Goal: Information Seeking & Learning: Learn about a topic

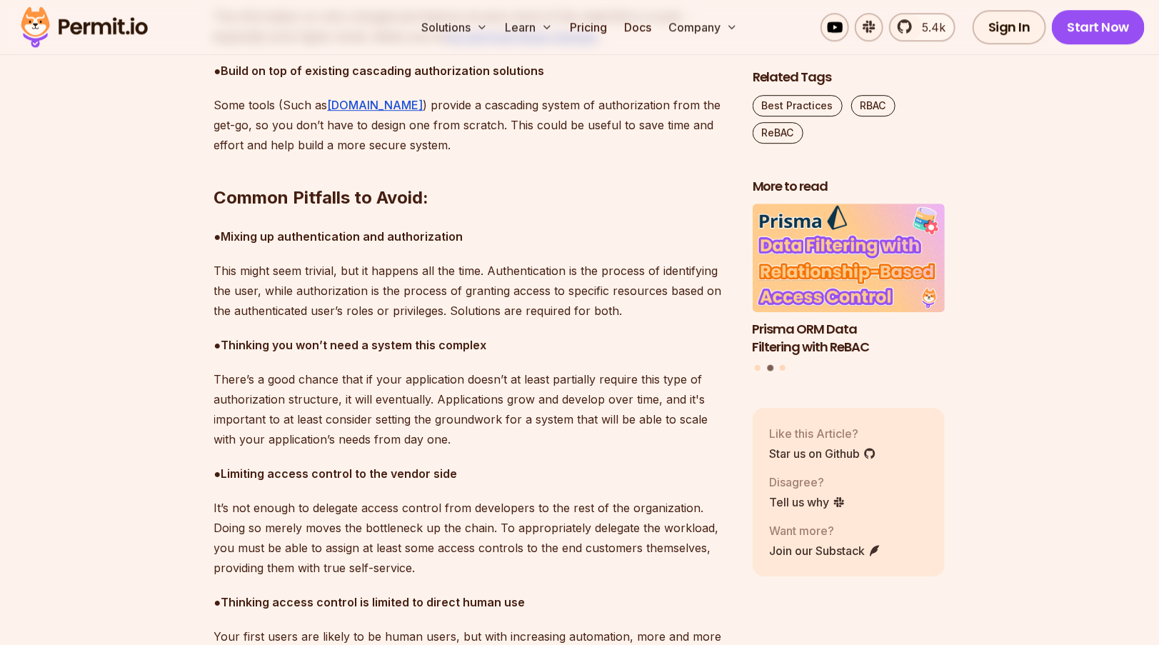
scroll to position [4858, 0]
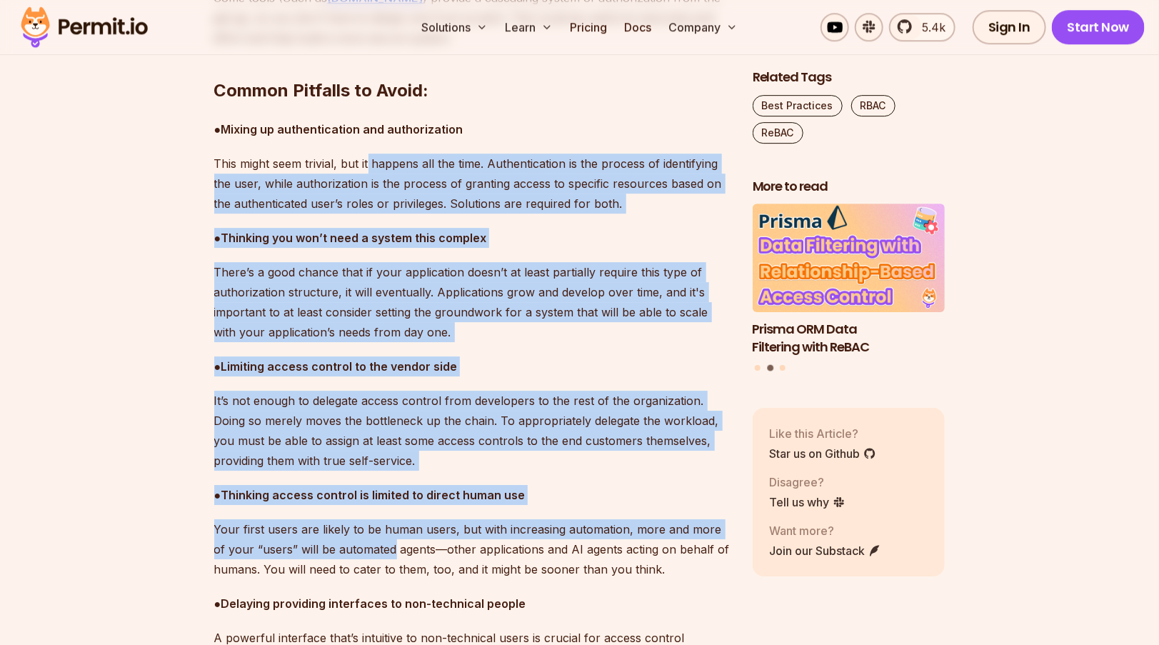
drag, startPoint x: 370, startPoint y: 139, endPoint x: 375, endPoint y: 549, distance: 410.1
drag, startPoint x: 375, startPoint y: 549, endPoint x: 332, endPoint y: 334, distance: 219.3
click at [332, 334] on p "There’s a good chance that if your application doesn’t at least partially requi…" at bounding box center [472, 302] width 516 height 80
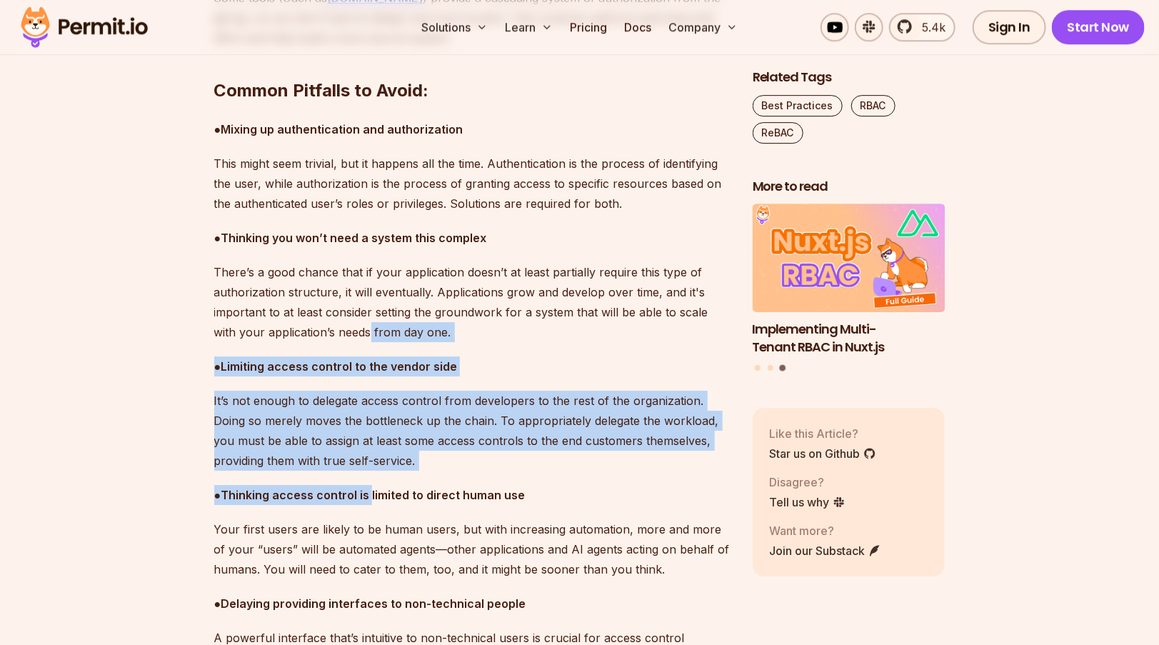
drag, startPoint x: 351, startPoint y: 428, endPoint x: 341, endPoint y: 313, distance: 115.4
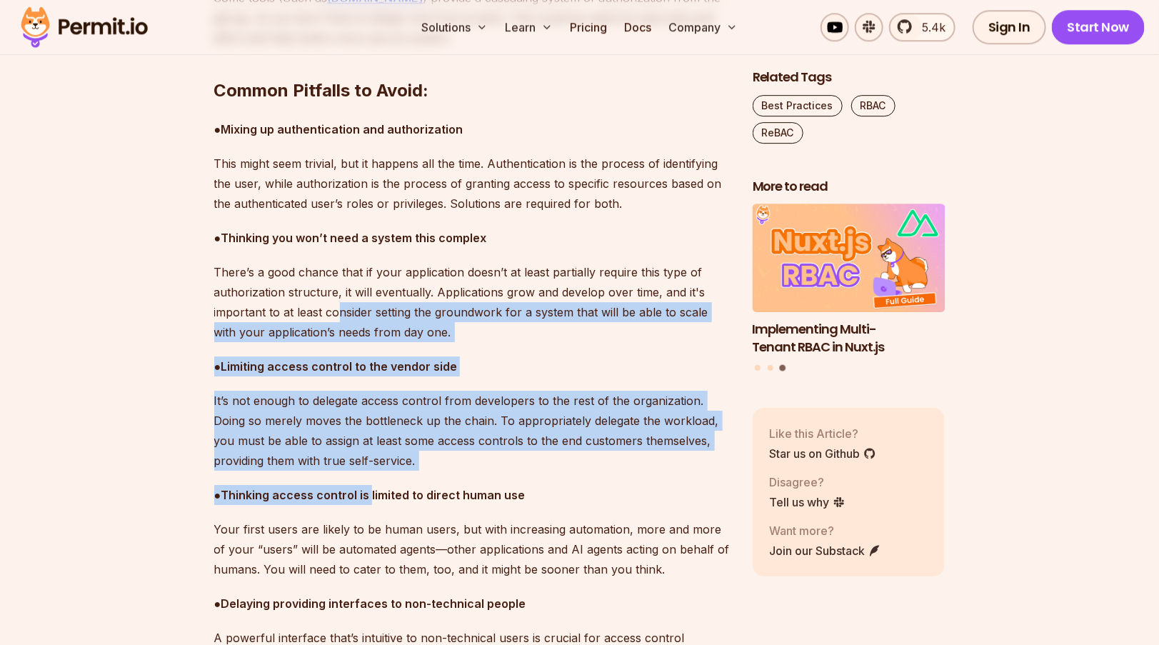
click at [309, 370] on strong "Limiting access control to the vendor side" at bounding box center [339, 366] width 236 height 14
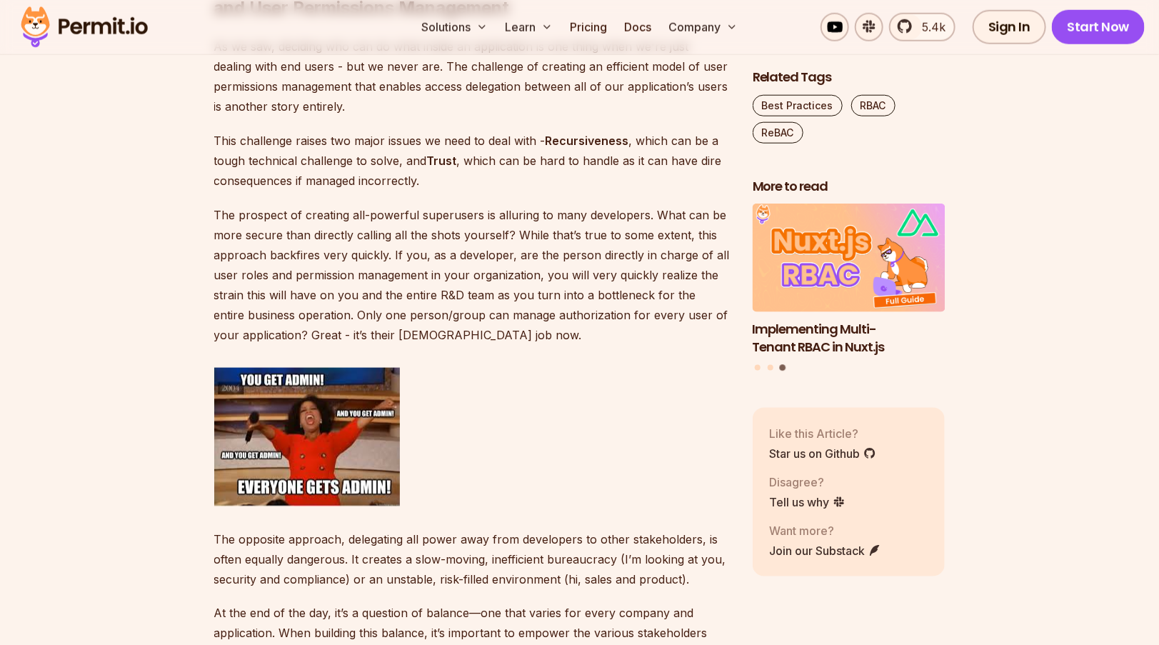
scroll to position [3358, 0]
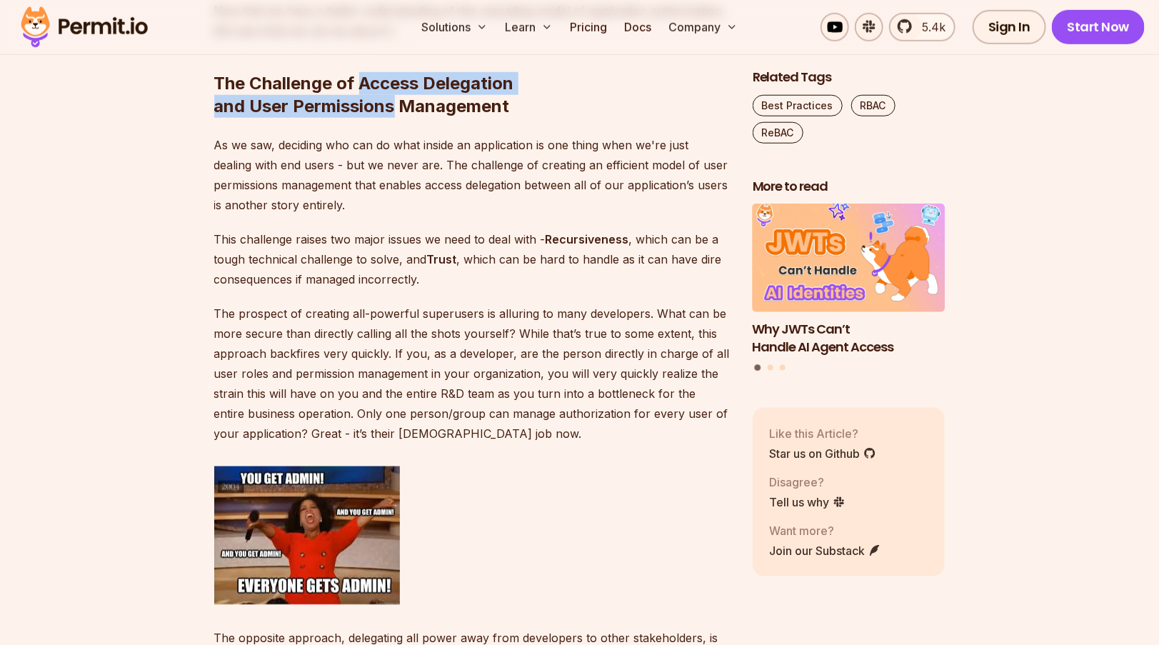
drag, startPoint x: 363, startPoint y: 82, endPoint x: 395, endPoint y: 108, distance: 41.2
click at [395, 108] on h2 "The Challenge of Access Delegation and User Permissions Management" at bounding box center [472, 66] width 516 height 103
click at [395, 109] on h2 "The Challenge of Access Delegation and User Permissions Management" at bounding box center [472, 66] width 516 height 103
drag, startPoint x: 364, startPoint y: 88, endPoint x: 392, endPoint y: 100, distance: 30.4
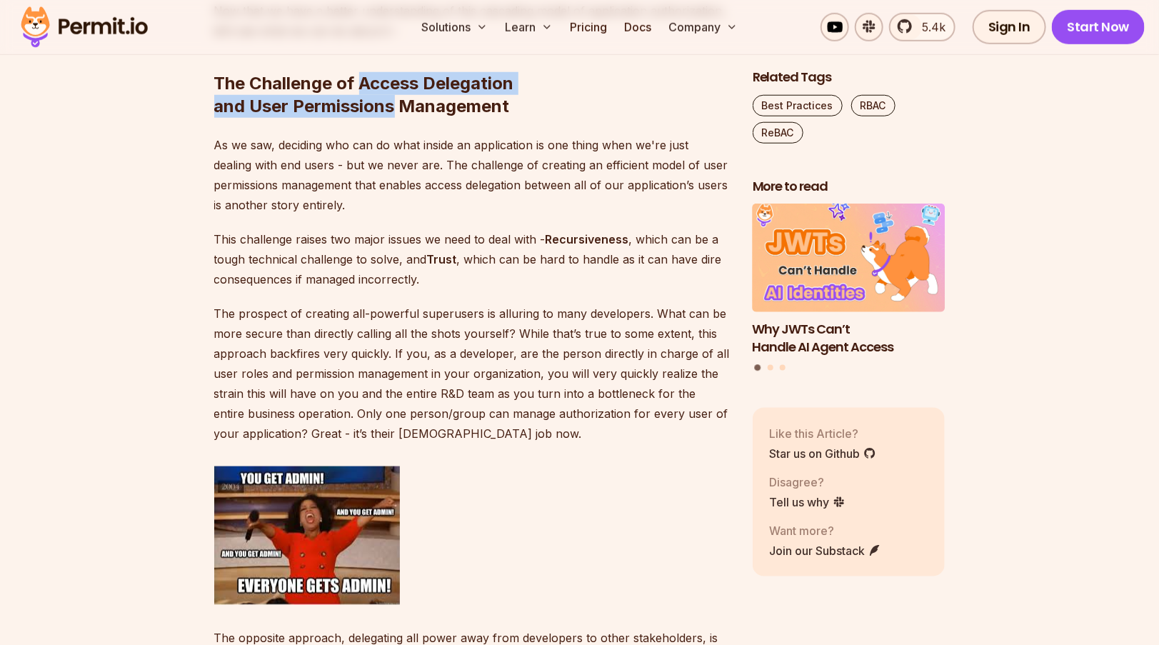
click at [392, 100] on h2 "The Challenge of Access Delegation and User Permissions Management" at bounding box center [472, 66] width 516 height 103
click at [389, 100] on h2 "The Challenge of Access Delegation and User Permissions Management" at bounding box center [472, 66] width 516 height 103
click at [378, 111] on h2 "The Challenge of Access Delegation and User Permissions Management" at bounding box center [472, 66] width 516 height 103
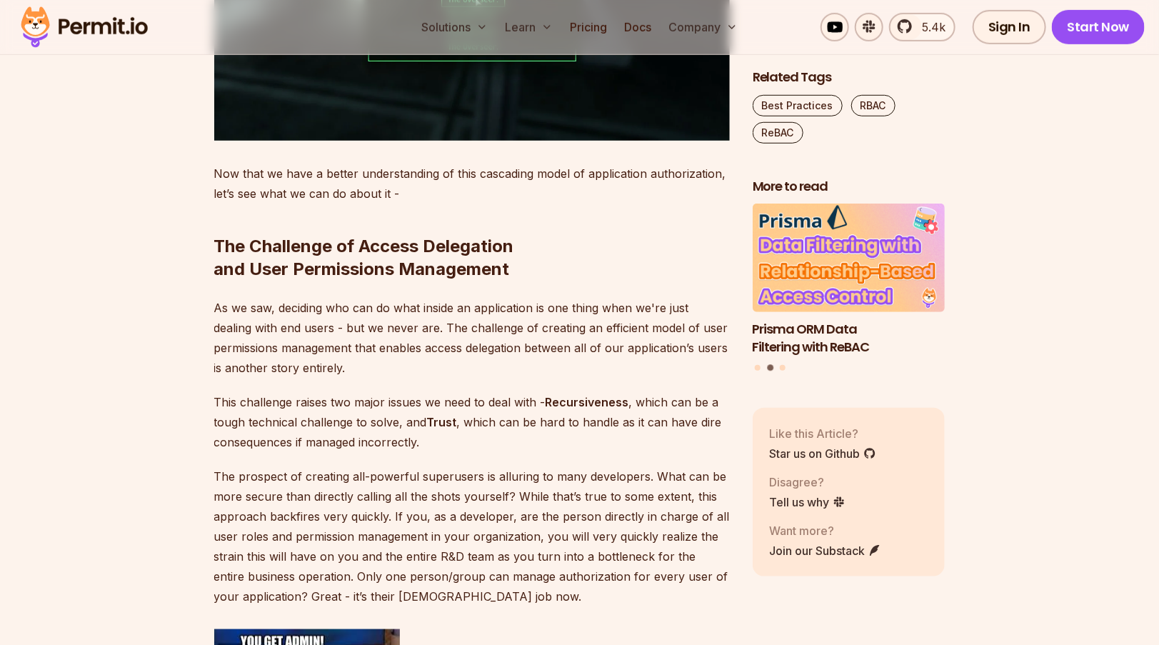
scroll to position [3215, 0]
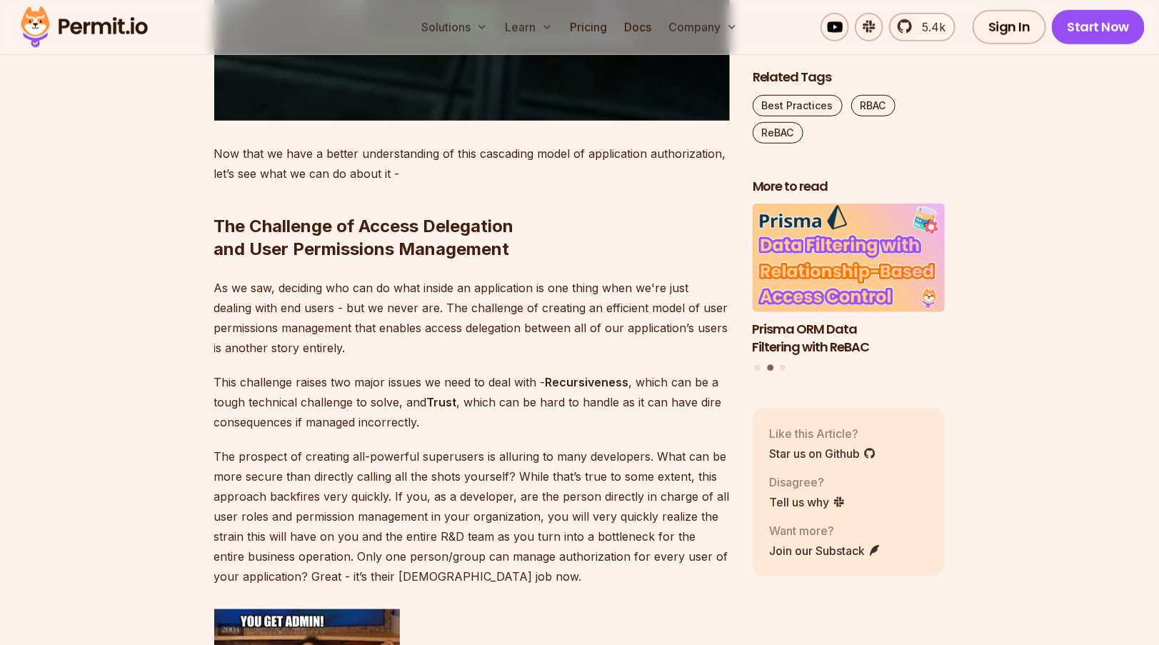
drag, startPoint x: 461, startPoint y: 296, endPoint x: 426, endPoint y: 407, distance: 116.6
click at [426, 407] on div "With applications' ever-growing complexity and microservice-based architectures…" at bounding box center [472, 197] width 516 height 4987
drag, startPoint x: 426, startPoint y: 407, endPoint x: 369, endPoint y: 282, distance: 137.8
click at [368, 282] on p "As we saw, deciding who can do what inside an application is one thing when we'…" at bounding box center [472, 318] width 516 height 80
